Goal: Contribute content: Add original content to the website for others to see

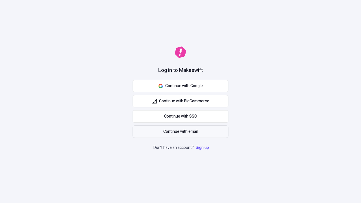
click at [181, 132] on span "Continue with email" at bounding box center [180, 132] width 34 height 6
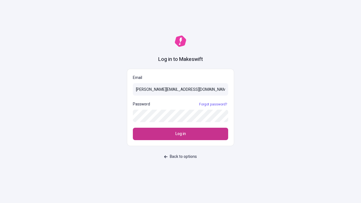
click at [181, 134] on span "Log in" at bounding box center [181, 134] width 10 height 6
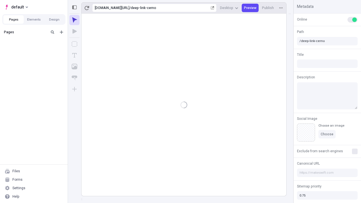
type input "/deep-link-cerno"
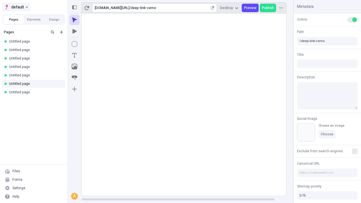
click at [16, 7] on span "default" at bounding box center [17, 7] width 13 height 7
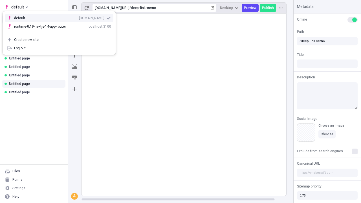
click at [79, 17] on div "qee9k4dy7d.staging.makeswift.site" at bounding box center [91, 18] width 25 height 5
click at [62, 32] on icon "Add new" at bounding box center [61, 31] width 3 height 3
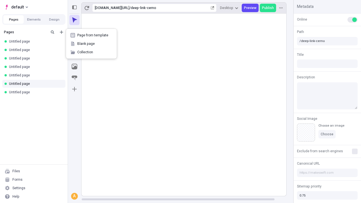
click at [90, 44] on span "Blank page" at bounding box center [94, 44] width 35 height 5
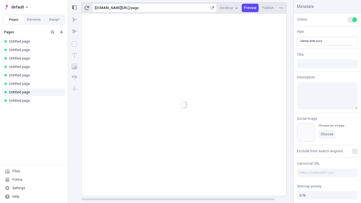
type input "/deep-link-voro"
